Goal: Check status

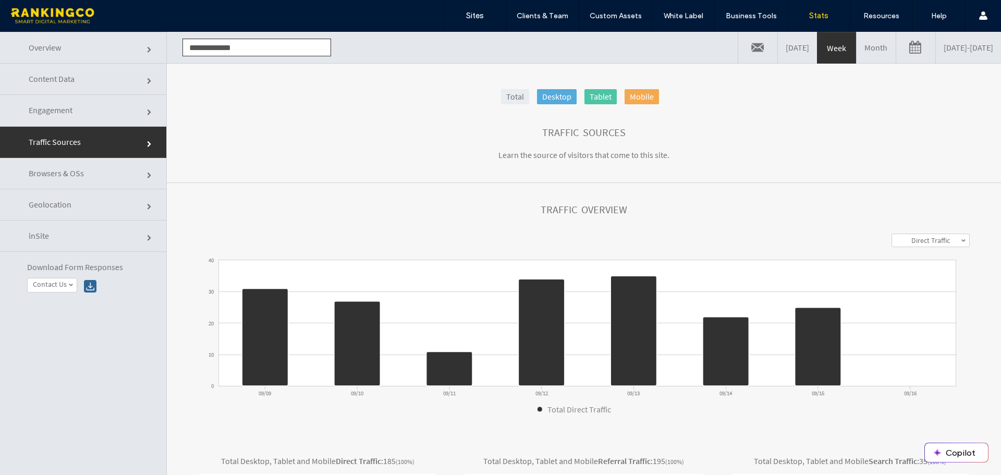
click at [856, 47] on link "Month" at bounding box center [875, 47] width 39 height 31
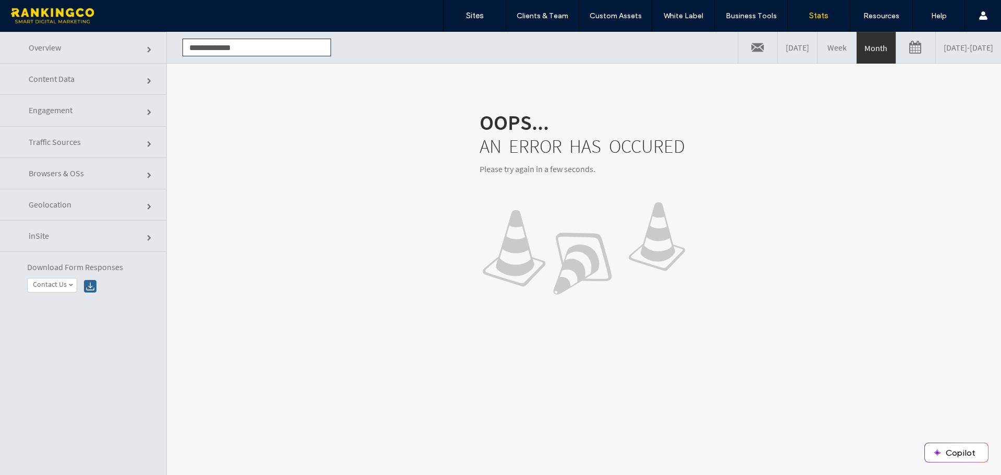
click at [856, 50] on link "Month" at bounding box center [875, 47] width 39 height 31
click at [896, 52] on link at bounding box center [915, 47] width 39 height 31
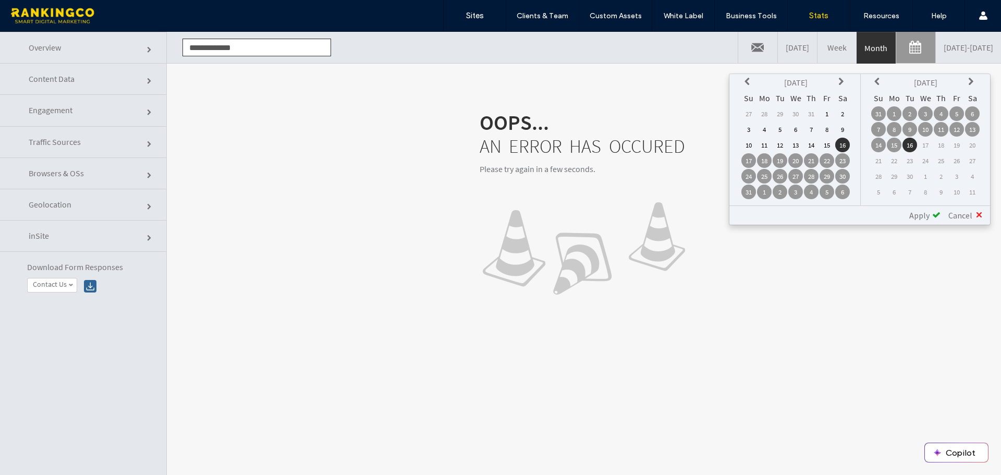
click at [842, 143] on td "16" at bounding box center [842, 145] width 15 height 15
click at [896, 145] on td "15" at bounding box center [894, 145] width 15 height 15
click at [930, 217] on div "Apply" at bounding box center [920, 215] width 39 height 10
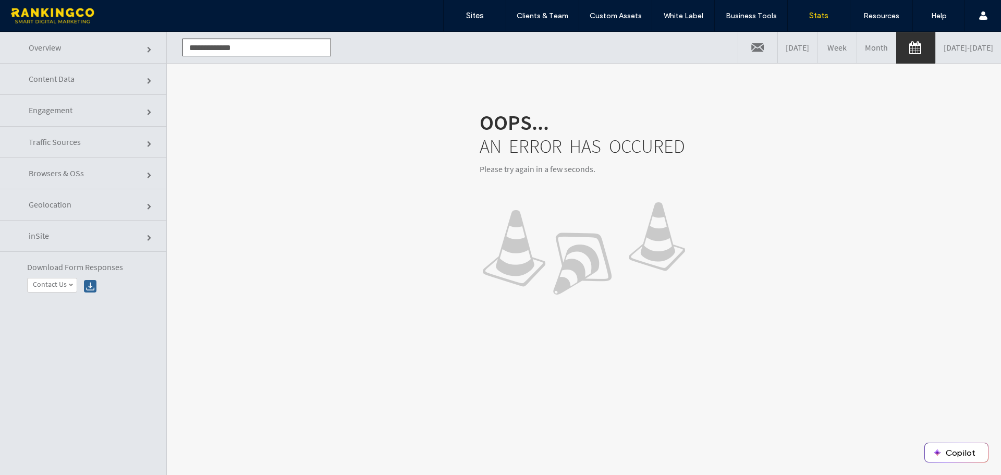
click at [778, 45] on link "[DATE]" at bounding box center [797, 47] width 39 height 31
click at [856, 51] on link "Month" at bounding box center [875, 47] width 39 height 31
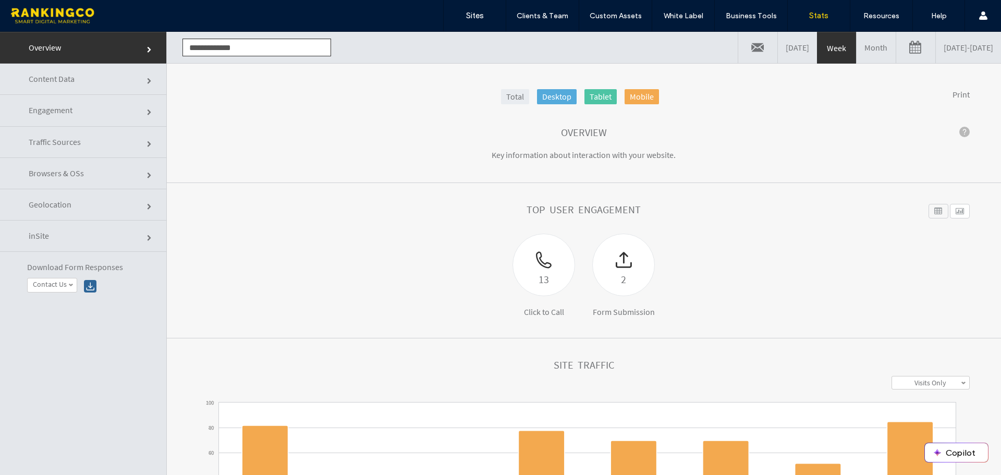
click at [856, 48] on link "Month" at bounding box center [875, 47] width 39 height 31
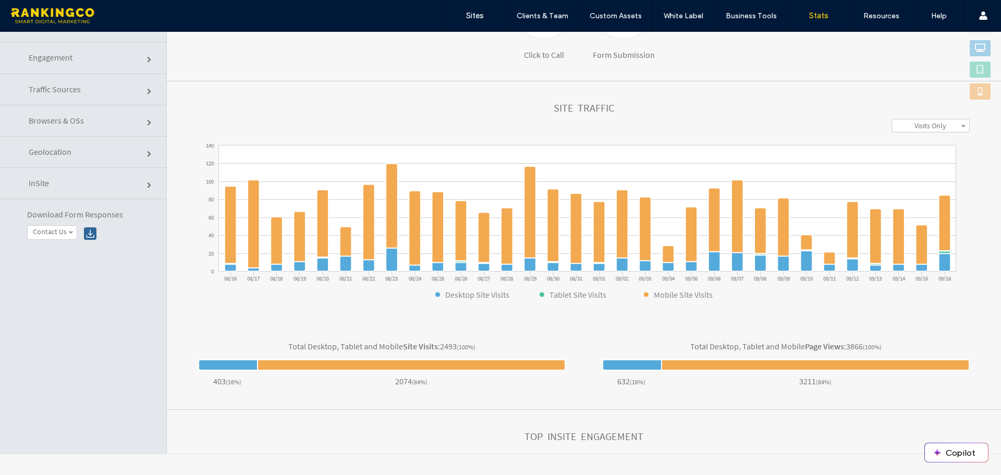
scroll to position [242, 0]
